Goal: Task Accomplishment & Management: Use online tool/utility

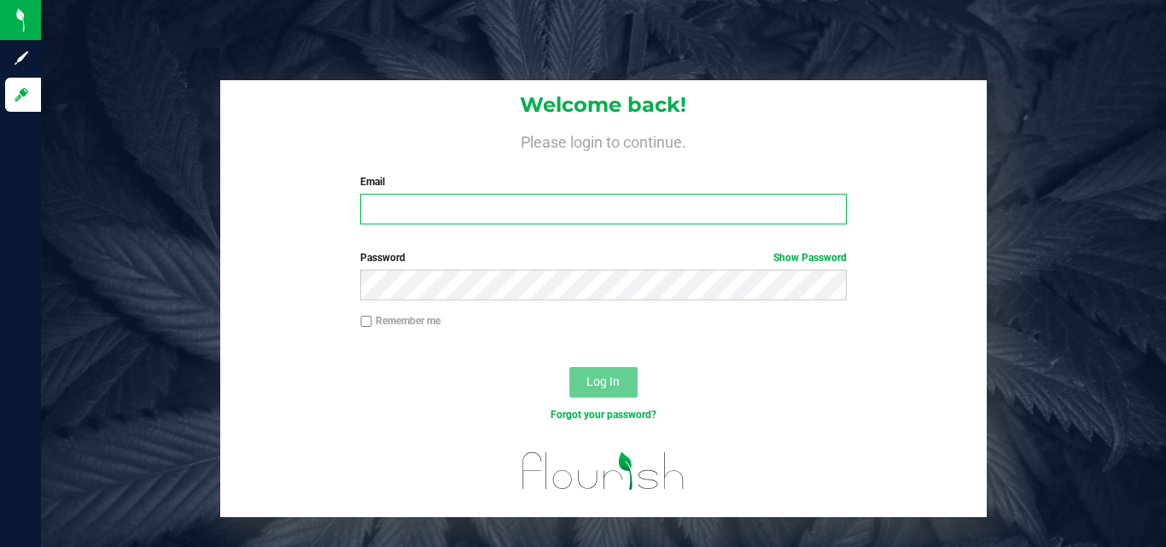
type input "[EMAIL_ADDRESS][DOMAIN_NAME]"
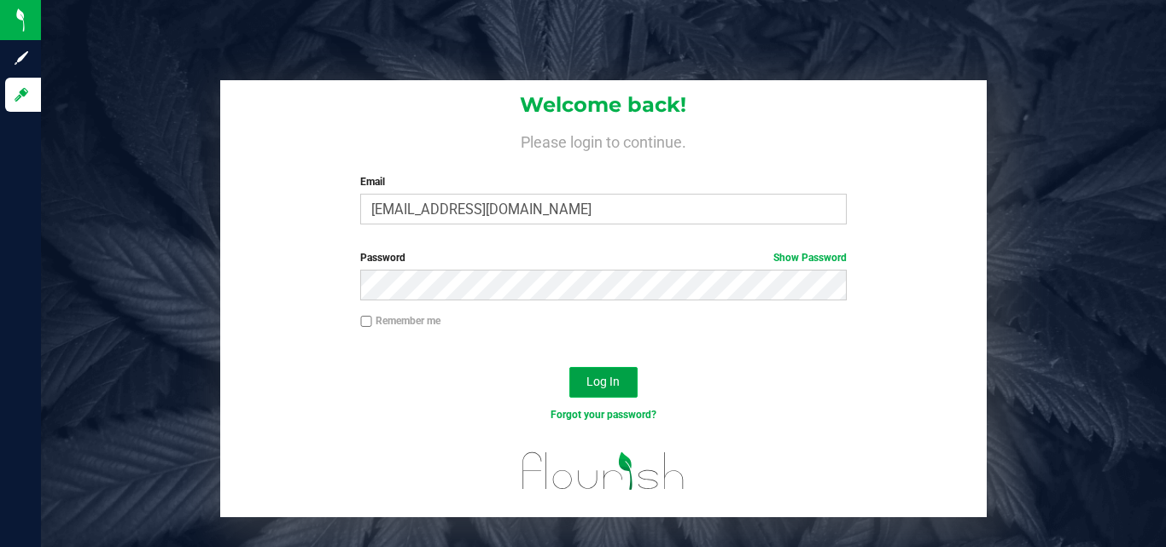
click at [601, 386] on span "Log In" at bounding box center [603, 382] width 33 height 14
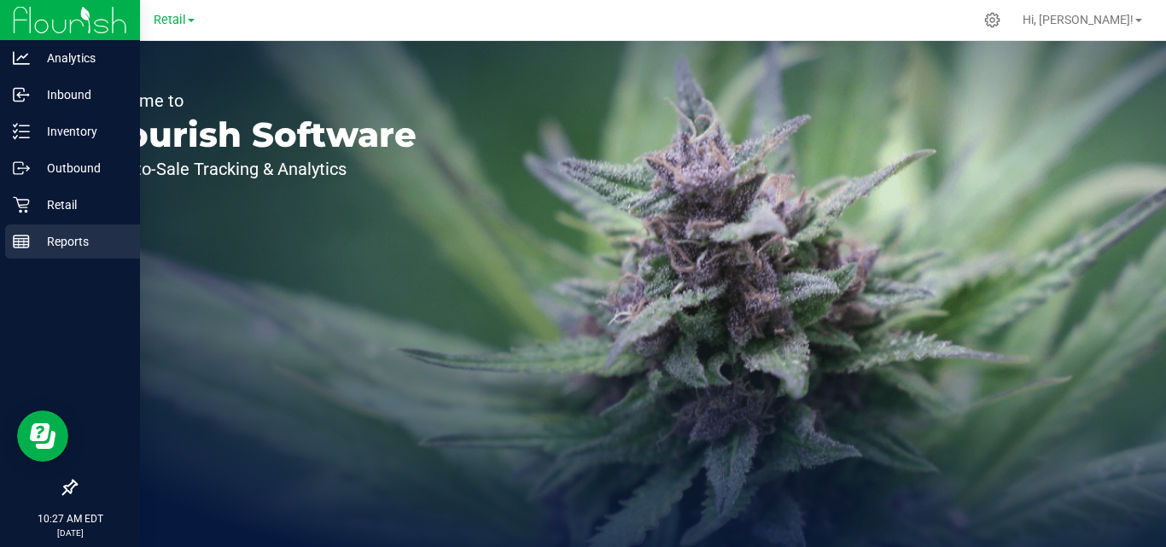
click at [42, 235] on p "Reports" at bounding box center [81, 241] width 102 height 20
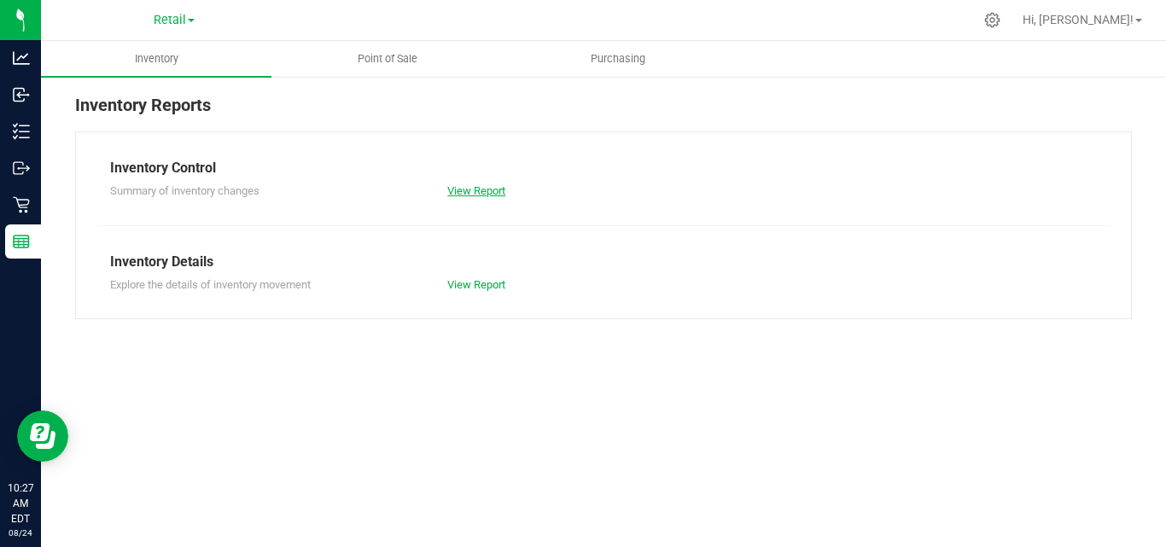
click at [484, 193] on link "View Report" at bounding box center [476, 190] width 58 height 13
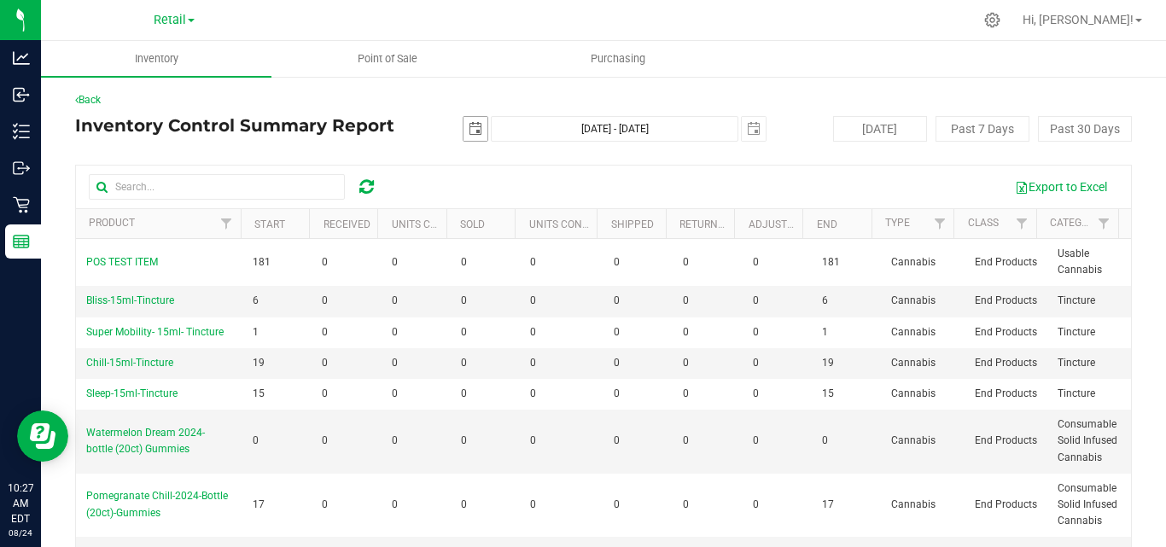
click at [474, 128] on span "select" at bounding box center [476, 129] width 14 height 14
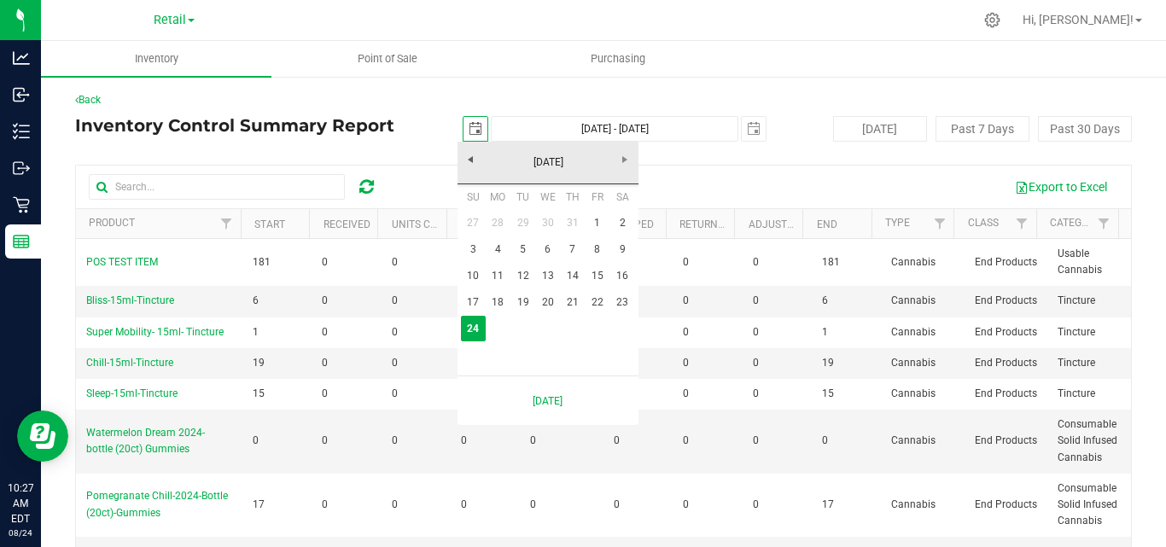
scroll to position [0, 43]
click at [473, 300] on link "17" at bounding box center [473, 302] width 25 height 26
type input "2025-08-17"
type input "Aug 17, 2025 - Aug 24, 2025"
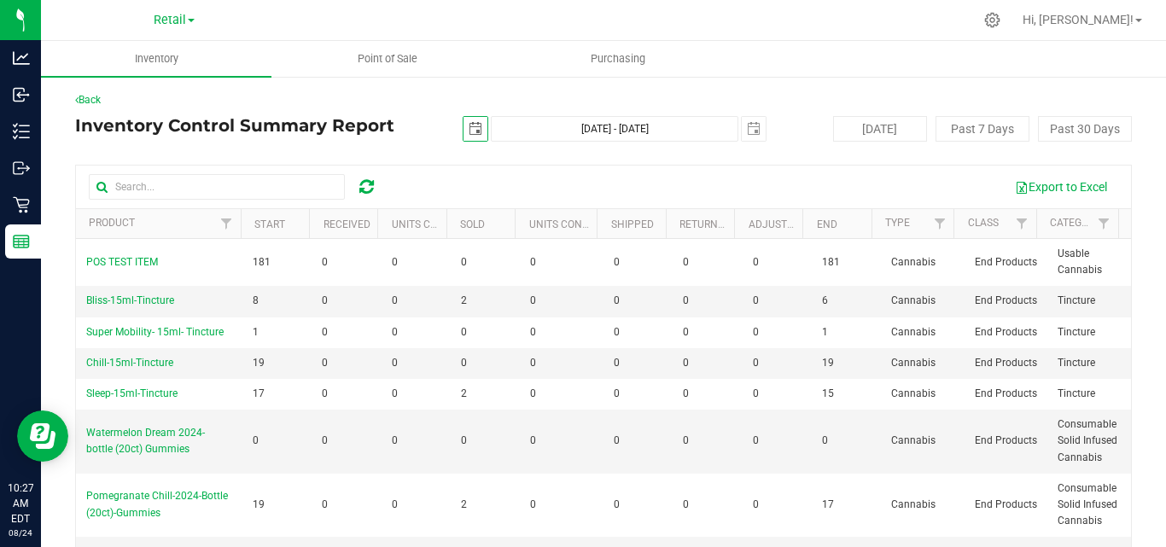
click at [472, 137] on span "select" at bounding box center [476, 129] width 24 height 24
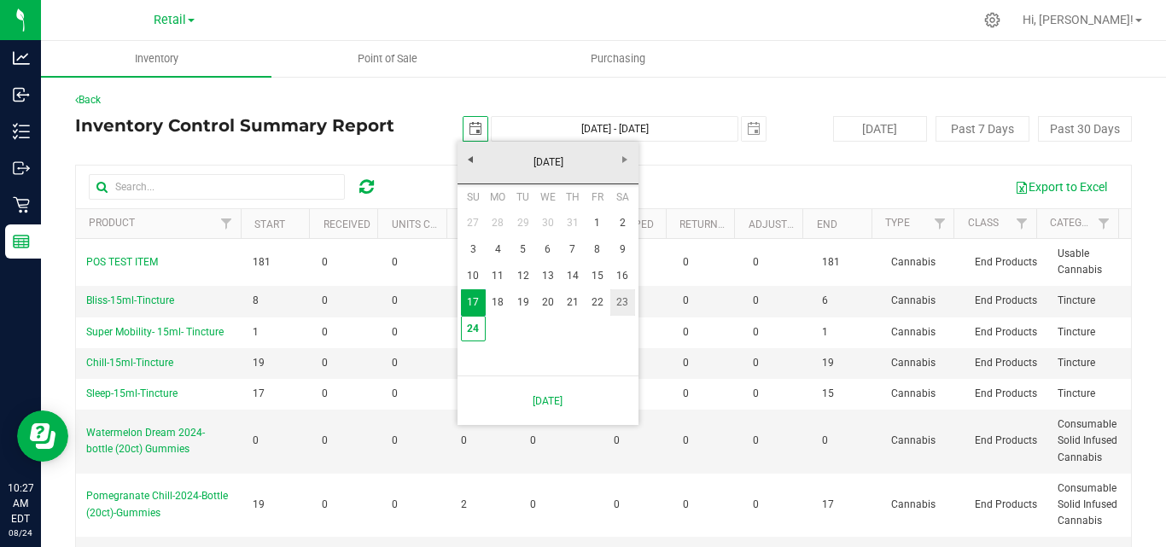
click at [620, 301] on link "23" at bounding box center [622, 302] width 25 height 26
type input "2025-08-23"
type input "Aug 23, 2025 - Aug 24, 2025"
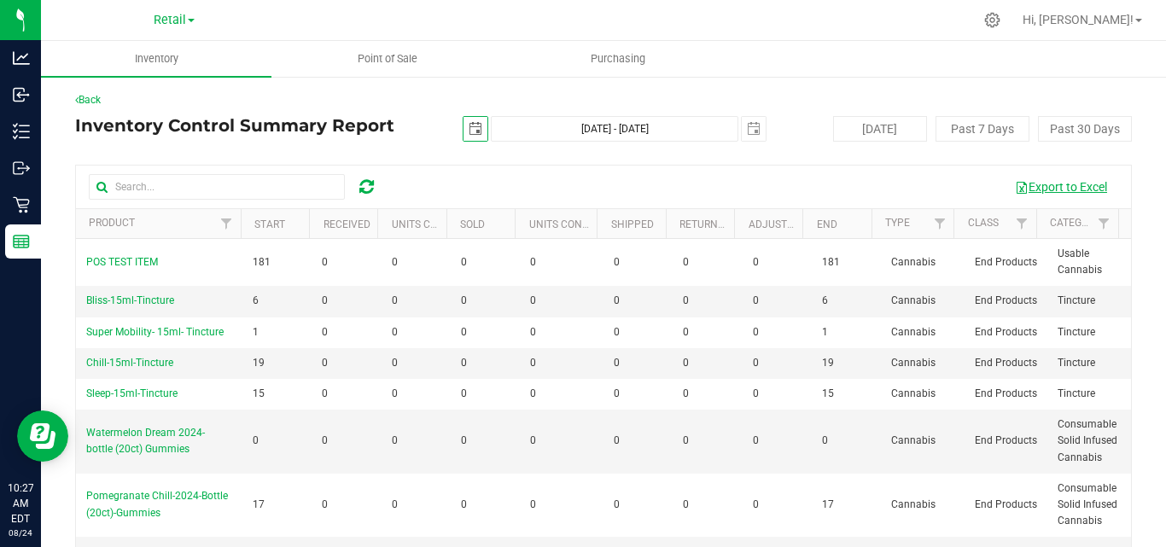
click at [1043, 185] on button "Export to Excel" at bounding box center [1061, 186] width 114 height 29
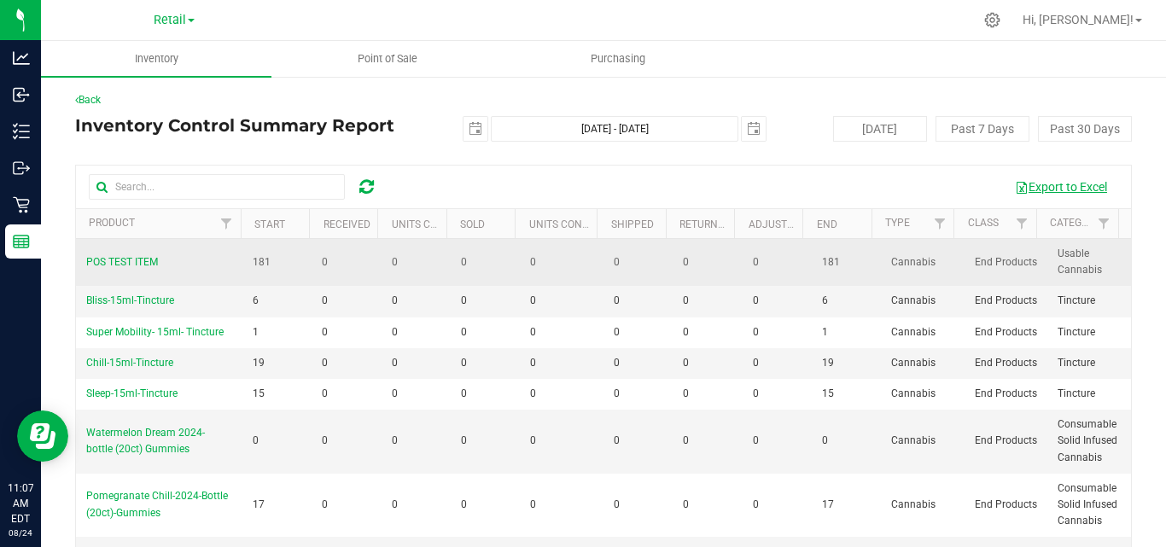
click at [1004, 172] on button "Export to Excel" at bounding box center [1061, 186] width 114 height 29
